Goal: Information Seeking & Learning: Learn about a topic

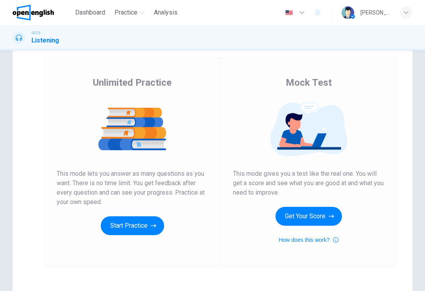
scroll to position [42, 0]
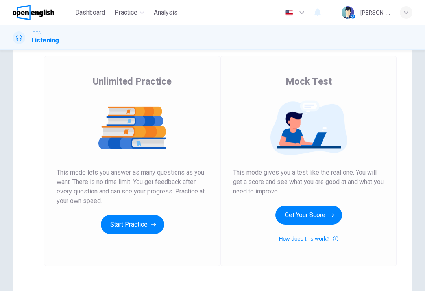
click at [314, 218] on button "Get Your Score" at bounding box center [308, 215] width 66 height 19
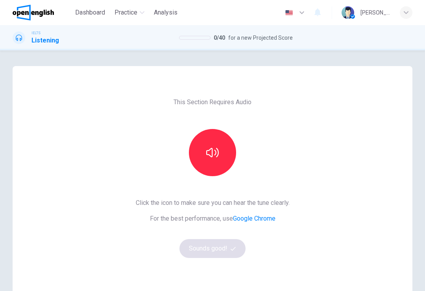
click at [210, 168] on button "button" at bounding box center [212, 152] width 47 height 47
click at [221, 250] on button "Sounds good!" at bounding box center [212, 248] width 66 height 19
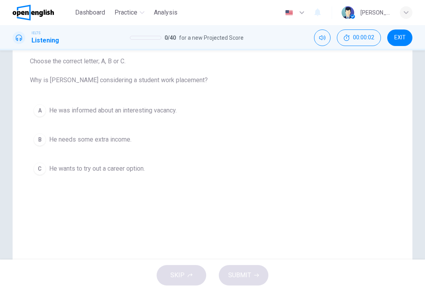
scroll to position [74, 0]
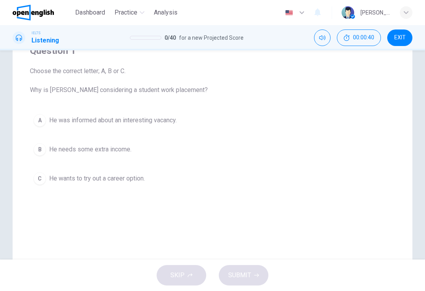
click at [323, 33] on button "Mute" at bounding box center [322, 38] width 17 height 17
click at [323, 39] on icon "Unmute" at bounding box center [322, 38] width 6 height 6
click at [39, 35] on span "IELTS" at bounding box center [35, 33] width 9 height 6
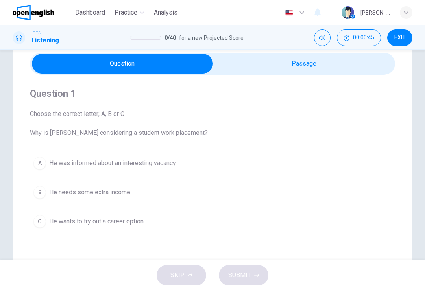
scroll to position [28, 0]
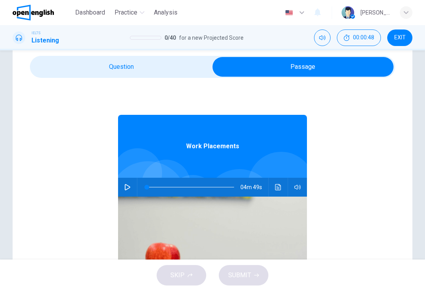
click at [129, 188] on icon "button" at bounding box center [127, 187] width 6 height 6
type input "*"
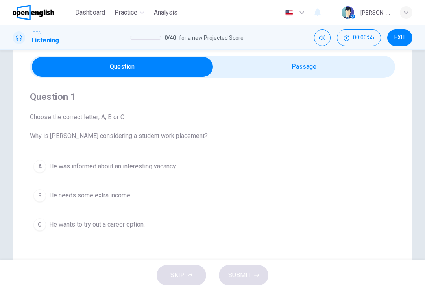
click at [89, 134] on span "Choose the correct letter; A, B or C. Why is [PERSON_NAME] considering a studen…" at bounding box center [212, 127] width 365 height 28
click at [265, 188] on button "B He needs some extra income." at bounding box center [212, 196] width 365 height 20
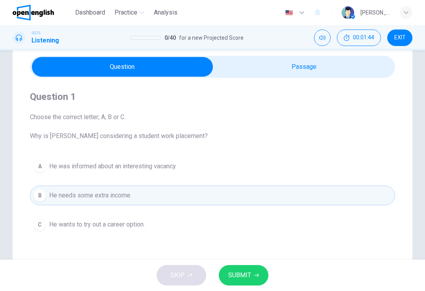
click at [170, 163] on span "He was informed about an interesting vacancy." at bounding box center [112, 166] width 127 height 9
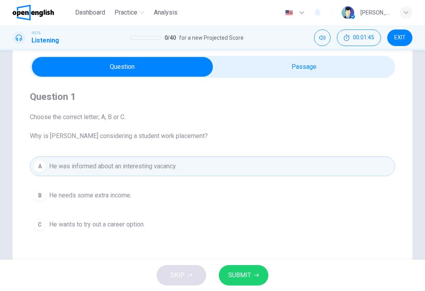
click at [251, 270] on button "SUBMIT" at bounding box center [244, 275] width 50 height 20
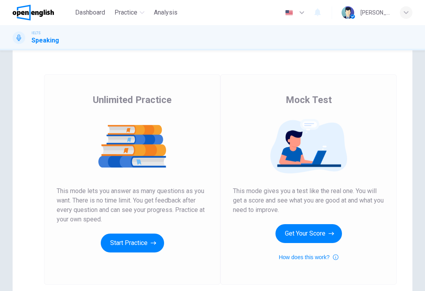
scroll to position [24, 0]
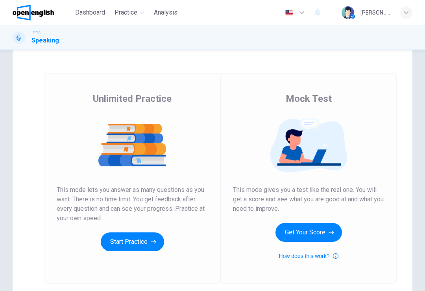
click at [151, 243] on icon "button" at bounding box center [154, 242] width 6 height 8
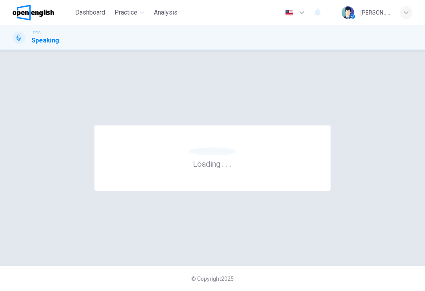
scroll to position [0, 0]
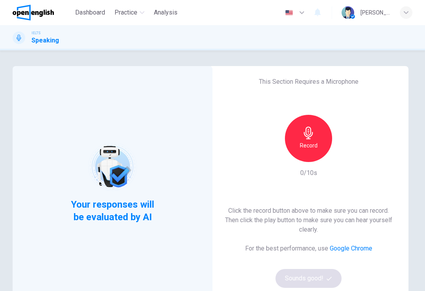
click at [307, 156] on div "Record" at bounding box center [308, 138] width 47 height 47
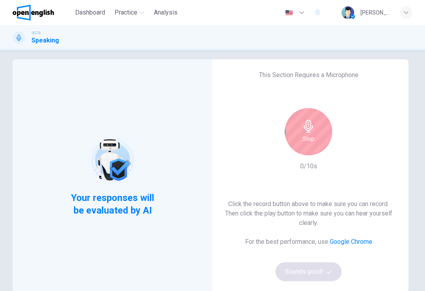
scroll to position [7, 0]
click at [317, 148] on div "Stop" at bounding box center [308, 131] width 47 height 47
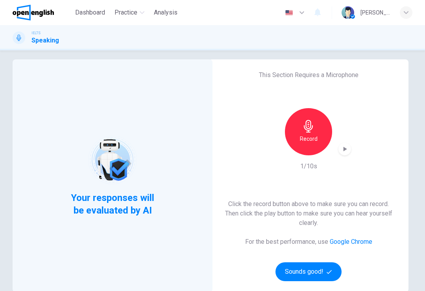
click at [345, 149] on icon "button" at bounding box center [345, 149] width 4 height 5
click at [347, 151] on icon "button" at bounding box center [345, 149] width 8 height 8
click at [308, 136] on h6 "Record" at bounding box center [309, 138] width 18 height 9
click at [326, 273] on icon "button" at bounding box center [328, 271] width 5 height 5
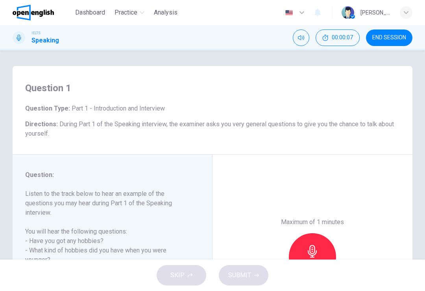
scroll to position [0, 0]
